Goal: Task Accomplishment & Management: Manage account settings

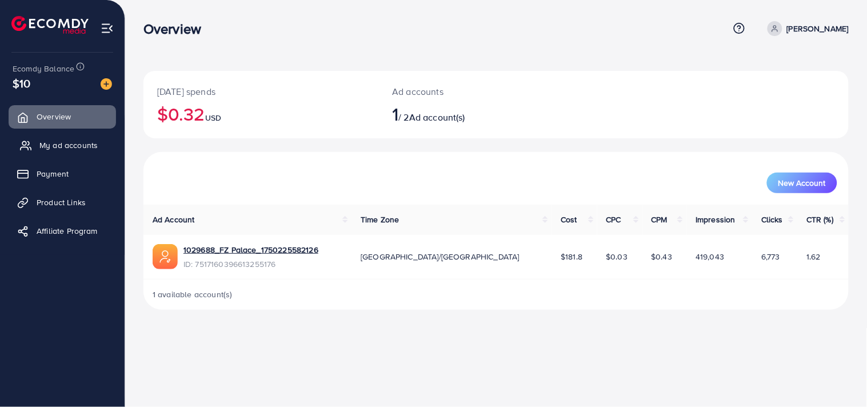
click at [65, 140] on span "My ad accounts" at bounding box center [68, 144] width 58 height 11
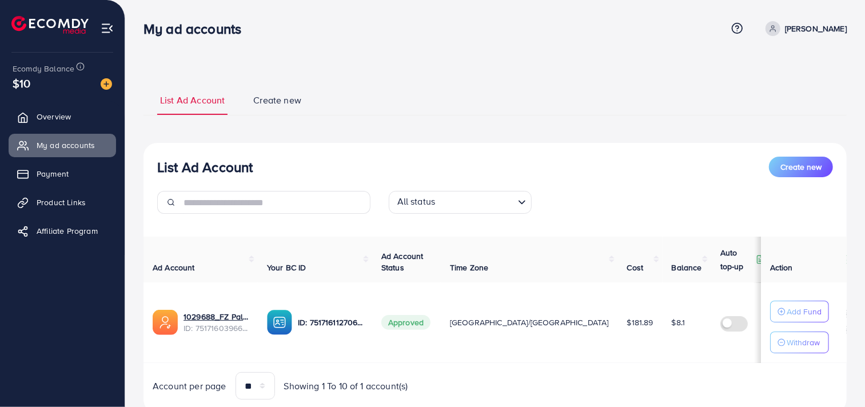
scroll to position [38, 0]
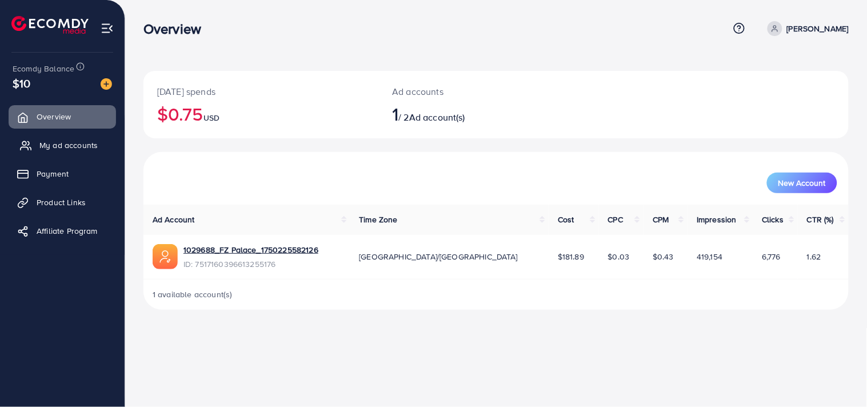
click at [79, 150] on span "My ad accounts" at bounding box center [68, 144] width 58 height 11
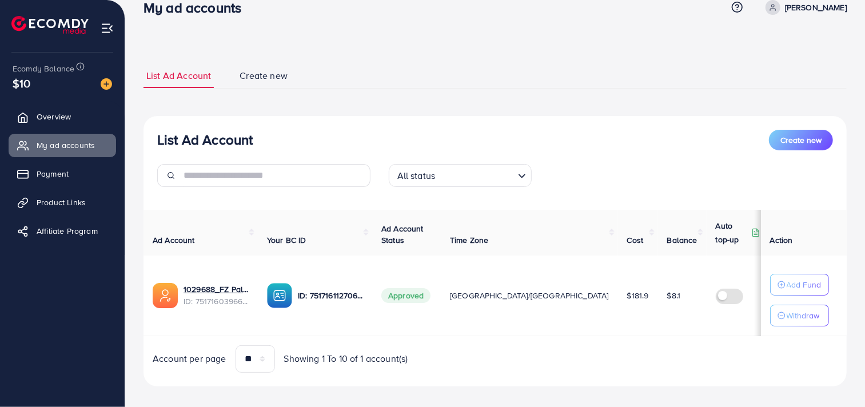
scroll to position [32, 0]
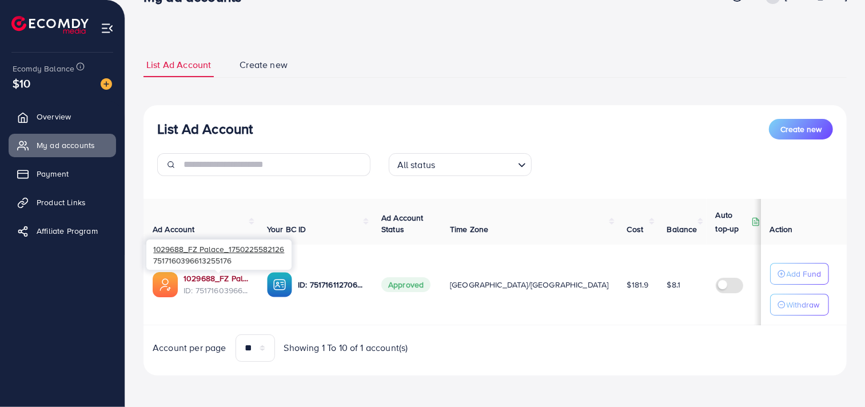
click at [217, 280] on link "1029688_FZ Palace_1750225582126" at bounding box center [216, 278] width 65 height 11
